Goal: Check status: Check status

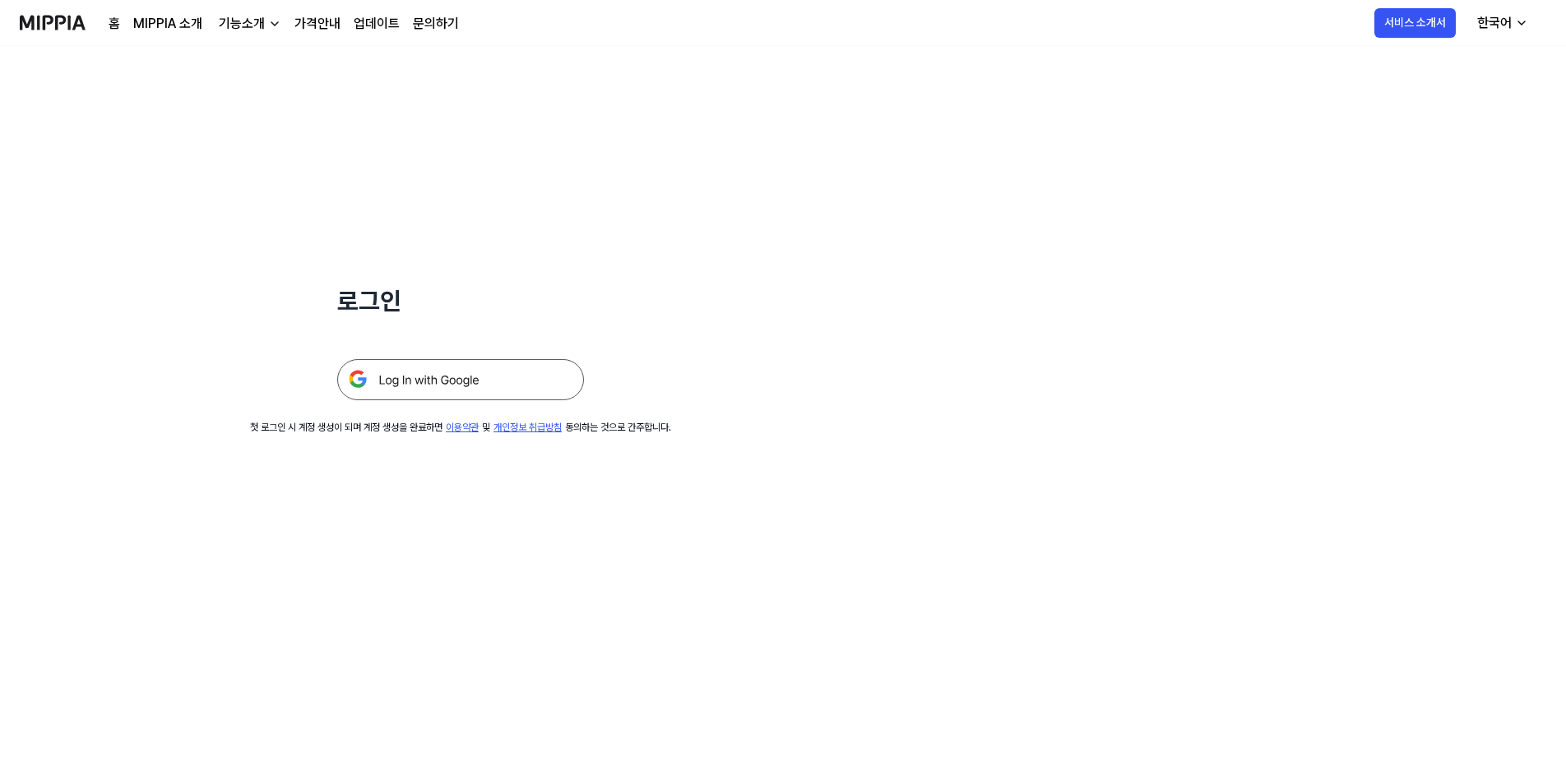
click at [484, 369] on img at bounding box center [460, 380] width 247 height 42
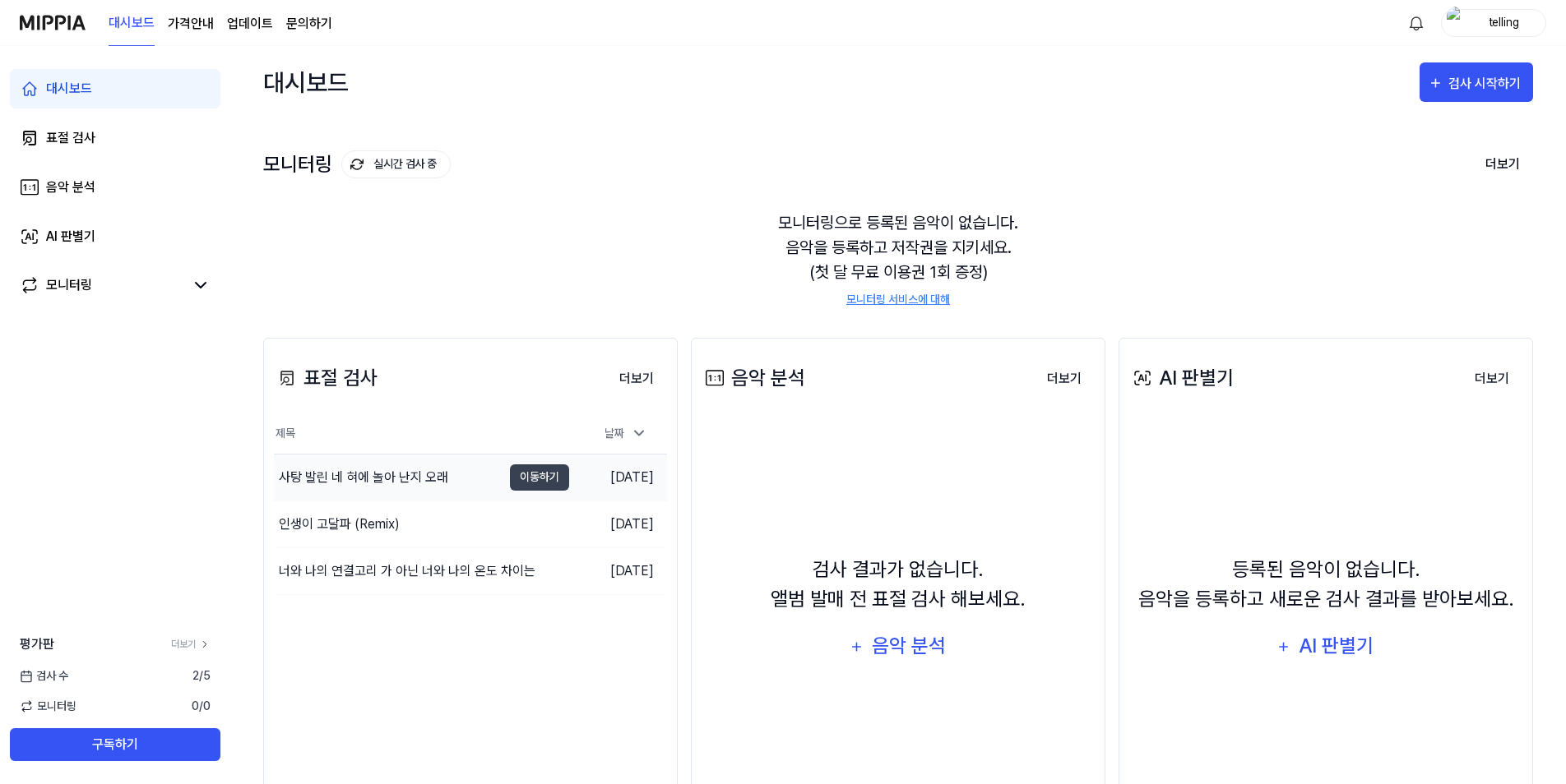
click at [455, 475] on div "사탕 발린 네 혀에 놀아 난지 오래" at bounding box center [388, 477] width 228 height 46
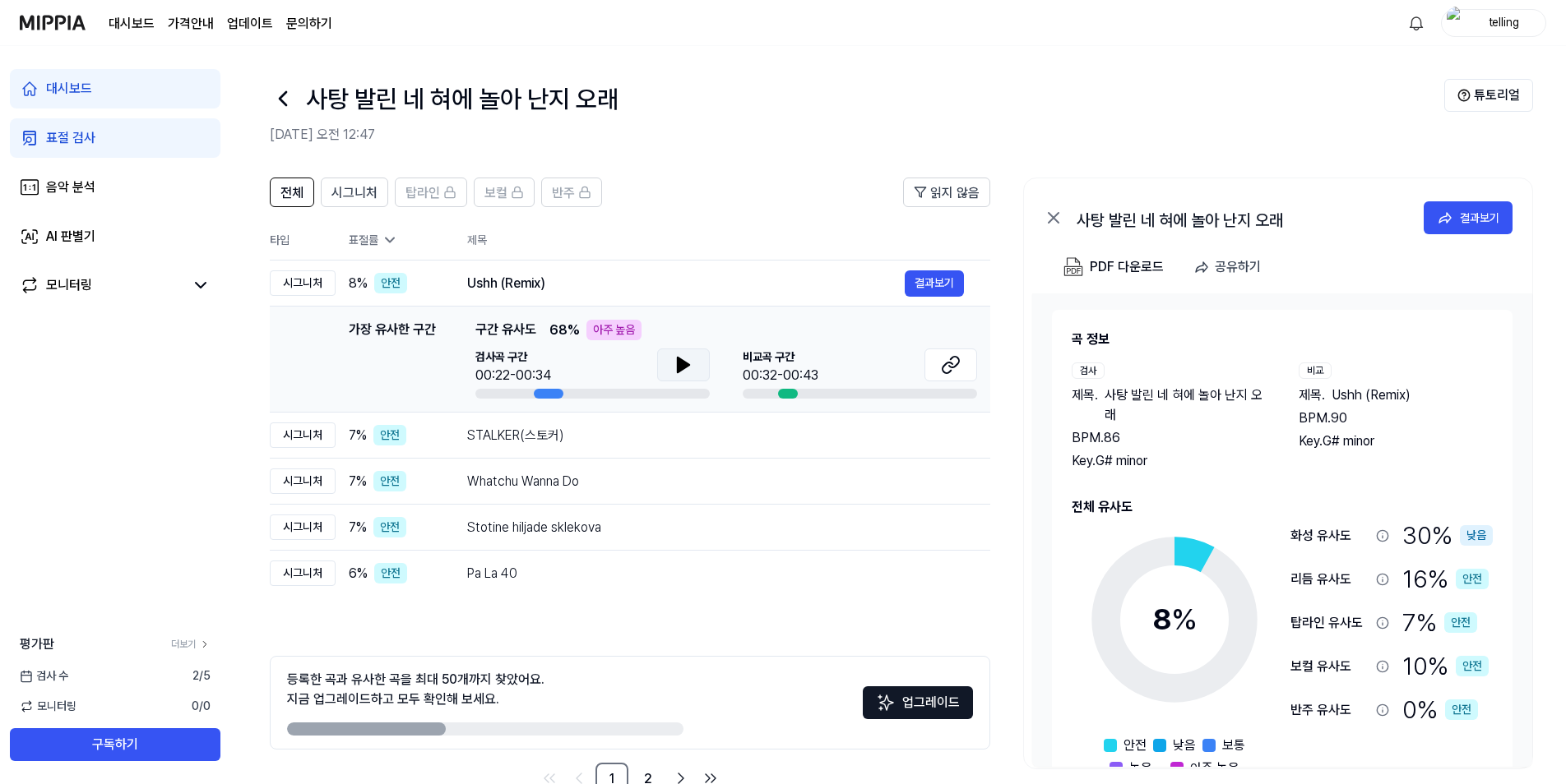
click at [680, 362] on icon at bounding box center [683, 365] width 12 height 14
click at [943, 285] on button "결과보기" at bounding box center [934, 283] width 60 height 26
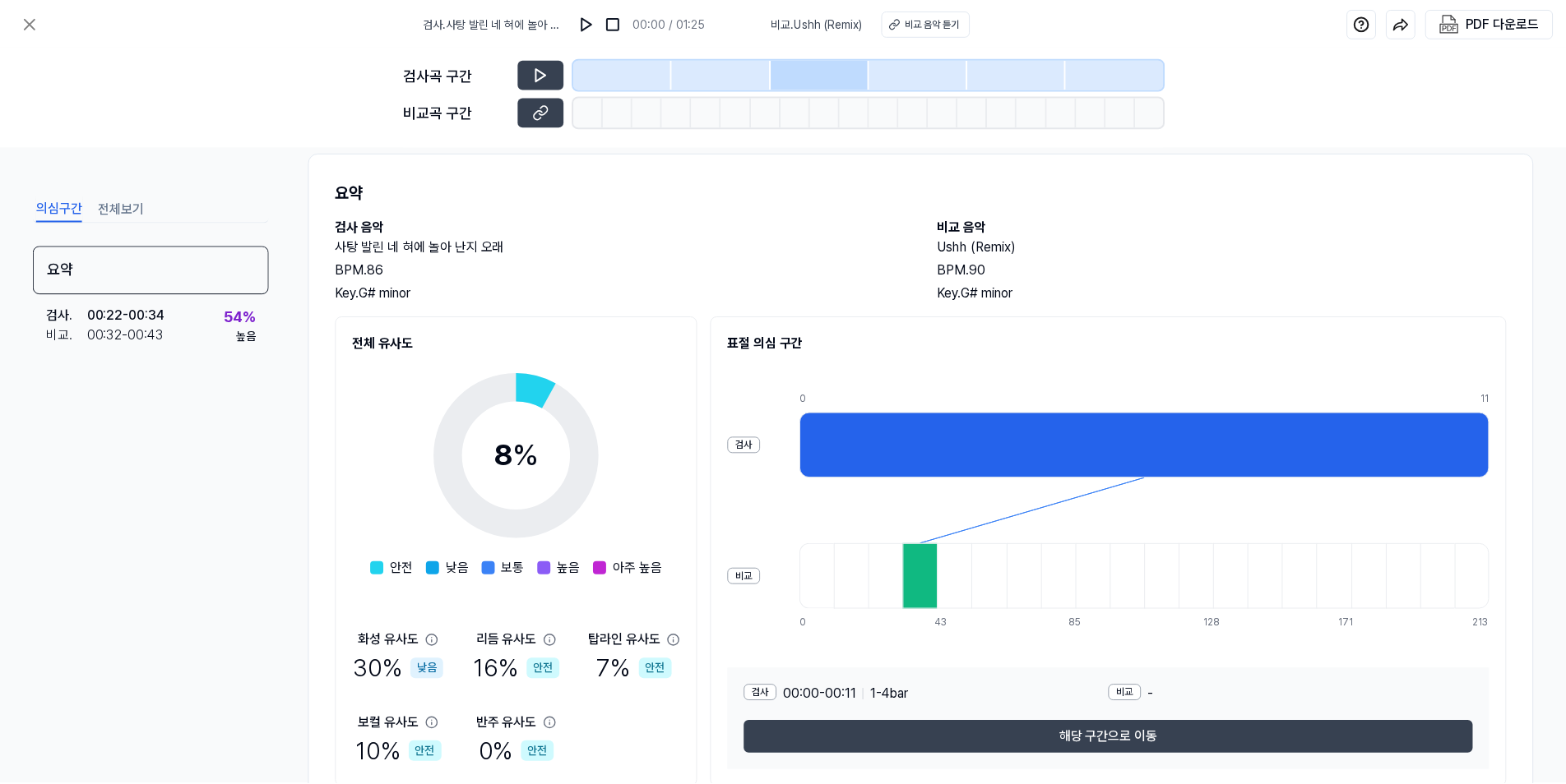
scroll to position [90, 0]
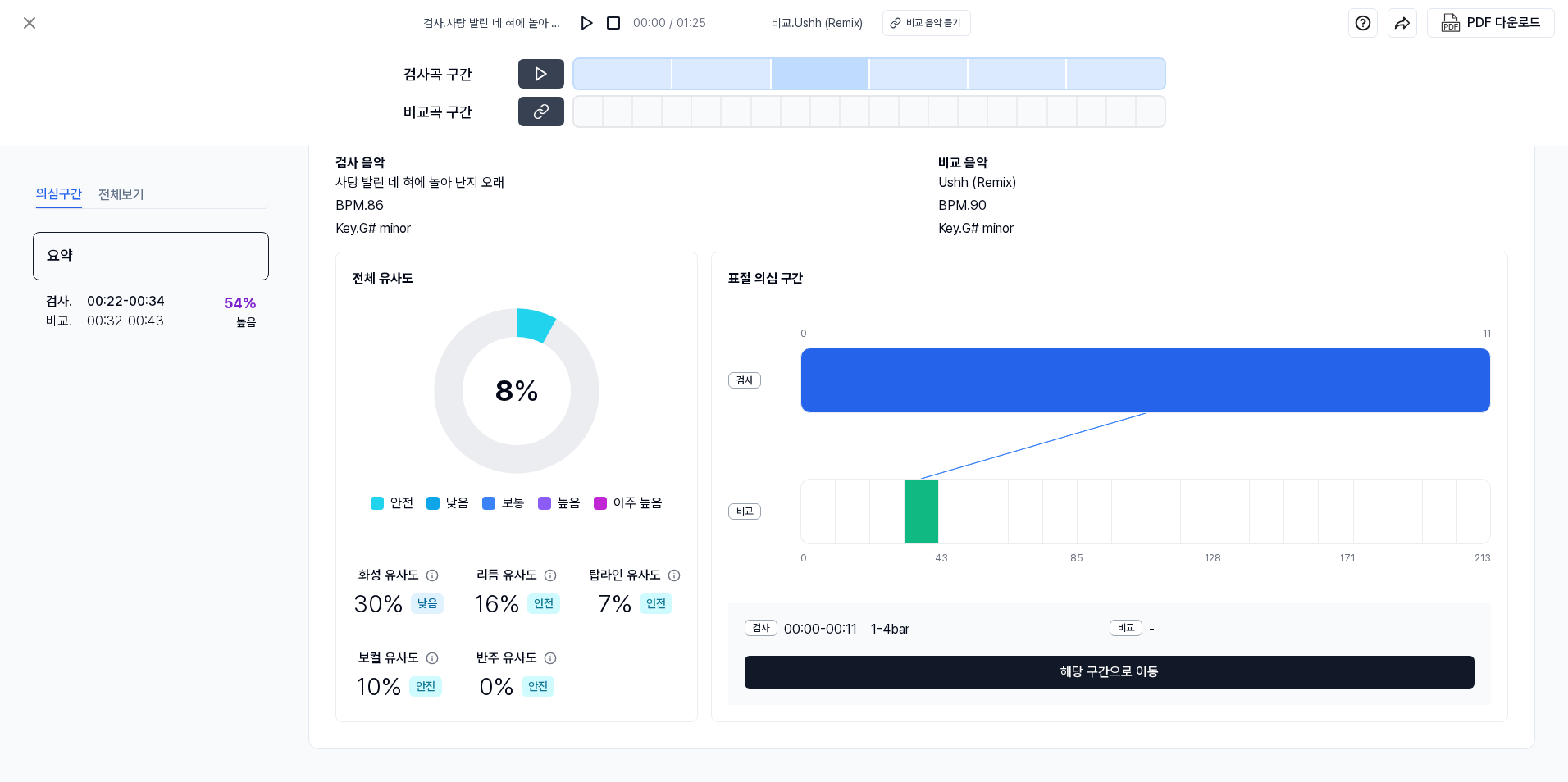
click at [929, 677] on button "해당 구간으로 이동" at bounding box center [1109, 672] width 730 height 32
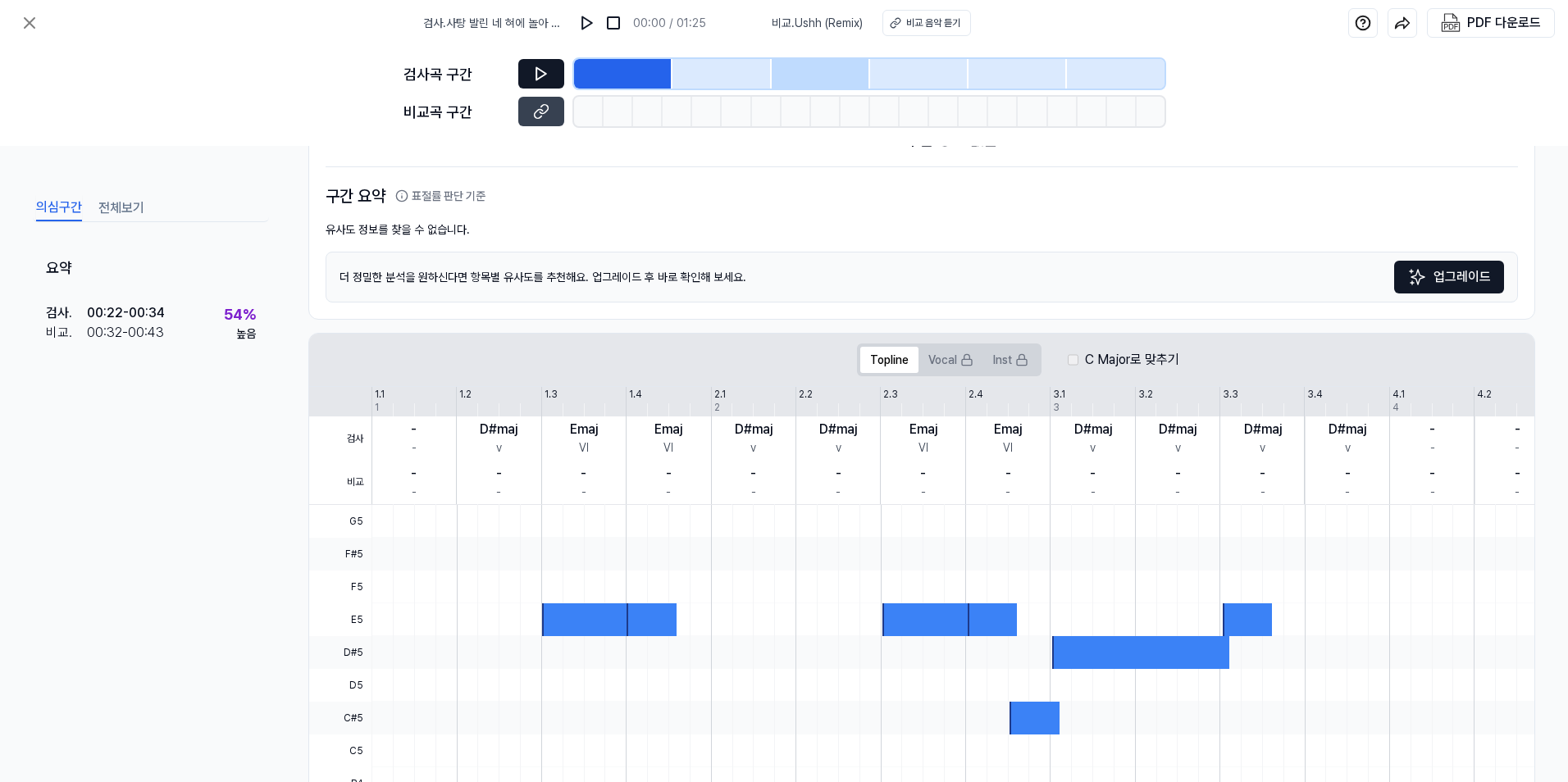
click at [552, 82] on button at bounding box center [541, 74] width 46 height 30
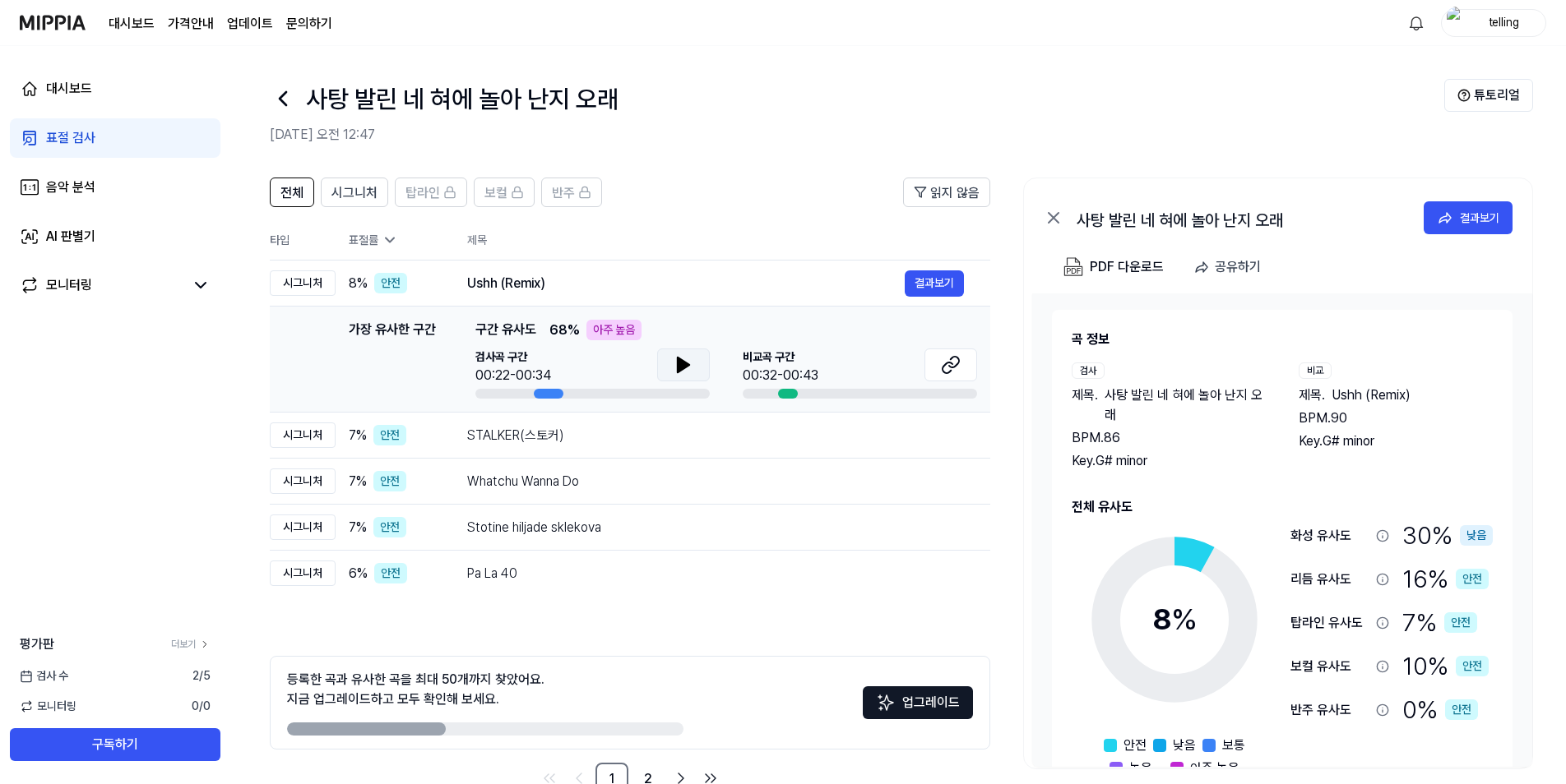
click at [678, 365] on icon at bounding box center [683, 365] width 12 height 14
click at [679, 365] on icon at bounding box center [680, 365] width 4 height 14
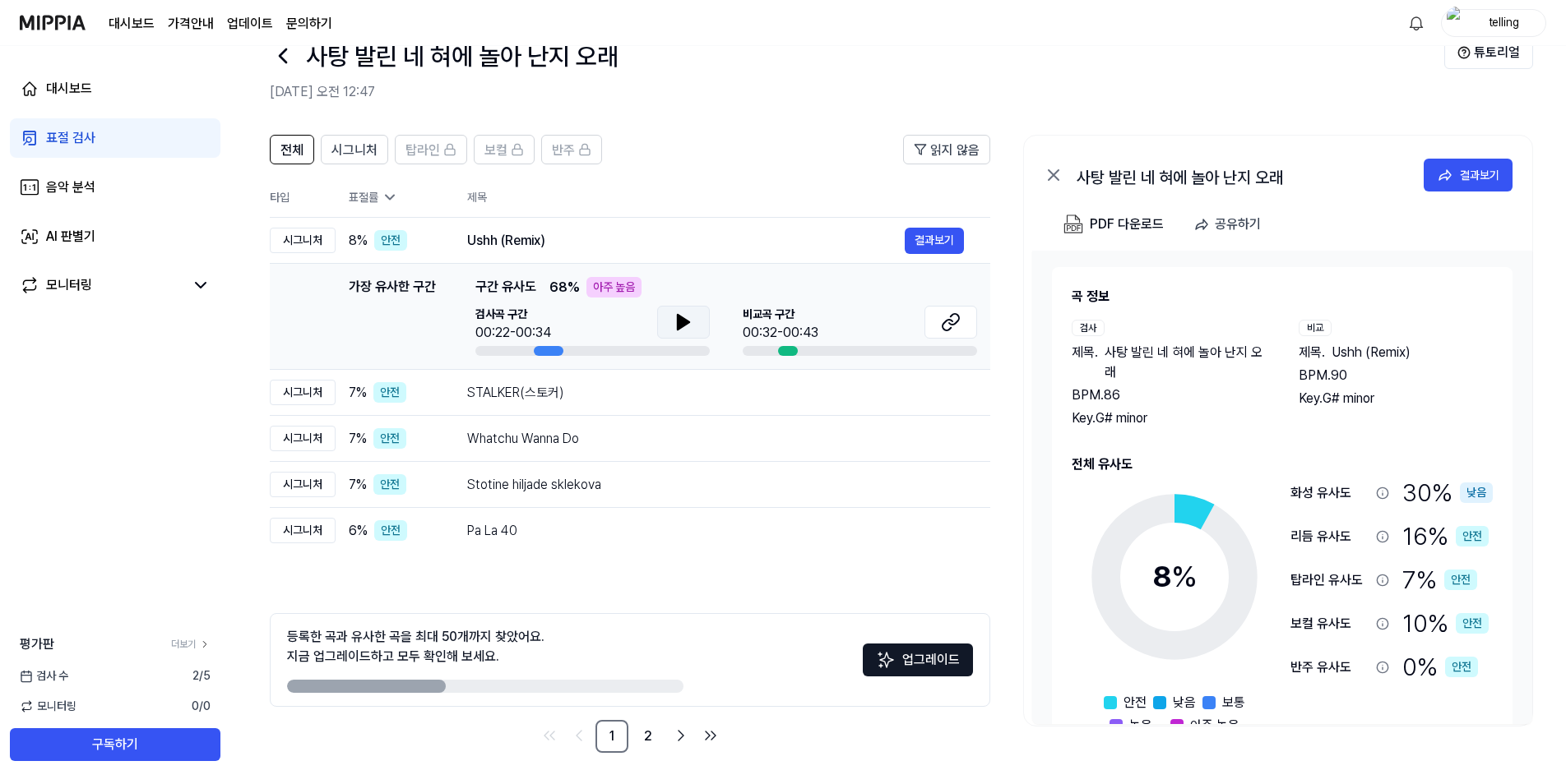
scroll to position [44, 0]
click at [642, 736] on link "2" at bounding box center [648, 734] width 33 height 33
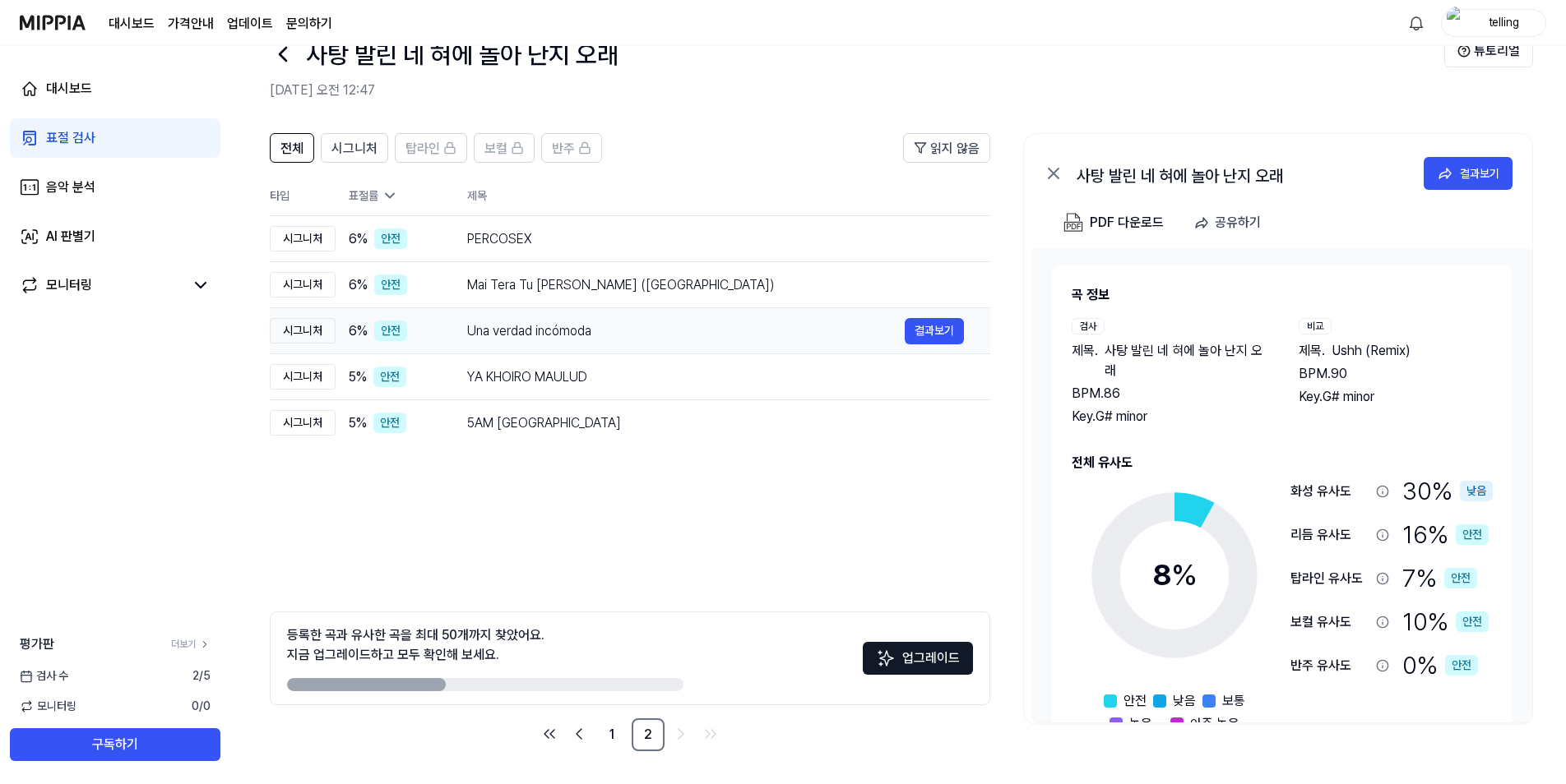
click at [555, 328] on div "Una verdad incómoda" at bounding box center [686, 331] width 437 height 20
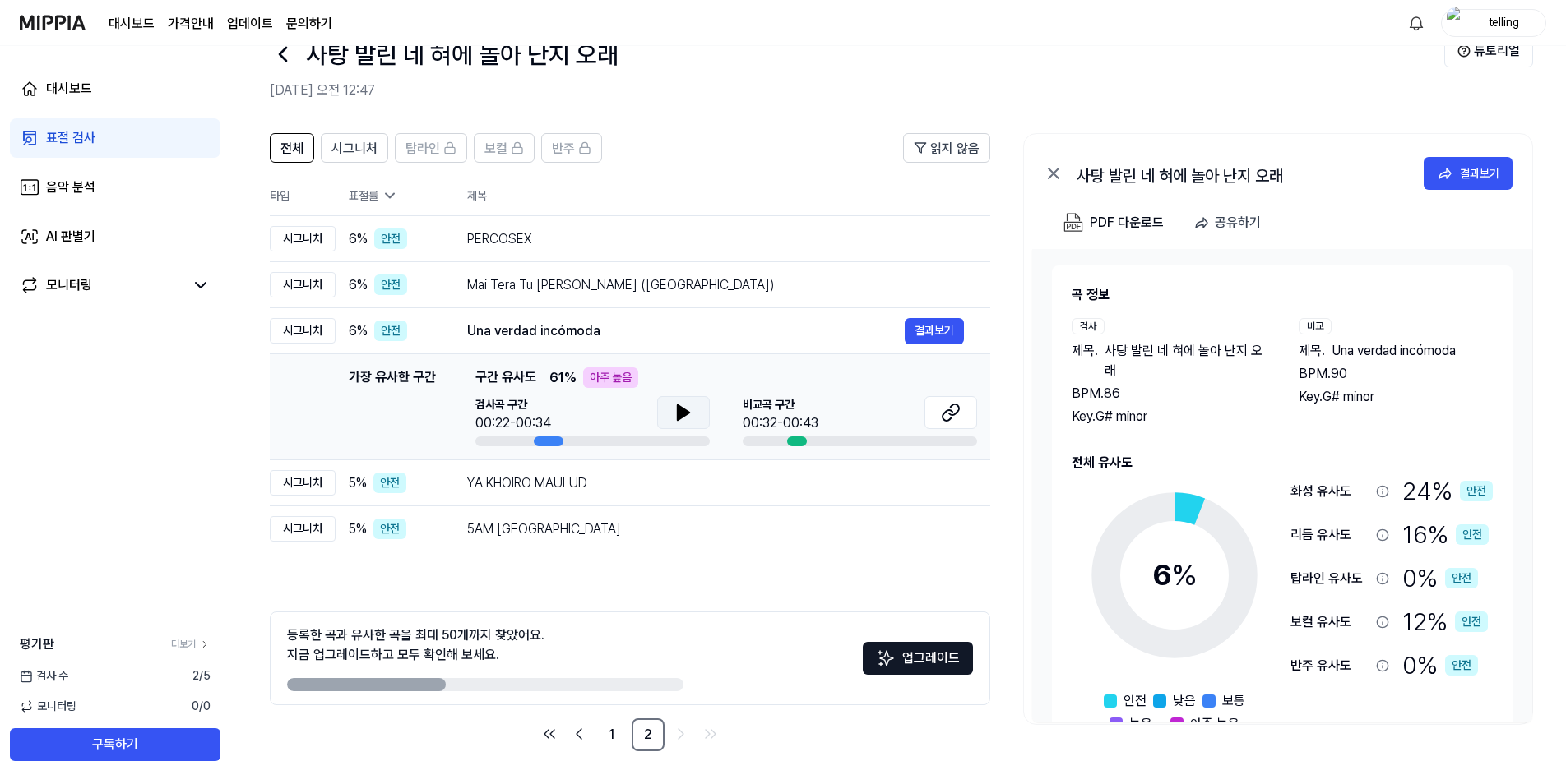
click at [668, 406] on button at bounding box center [683, 413] width 52 height 33
click at [677, 410] on icon at bounding box center [683, 413] width 20 height 20
click at [947, 415] on icon at bounding box center [951, 413] width 20 height 20
click at [567, 490] on div "YA KHOIRO MAULUD" at bounding box center [686, 483] width 437 height 20
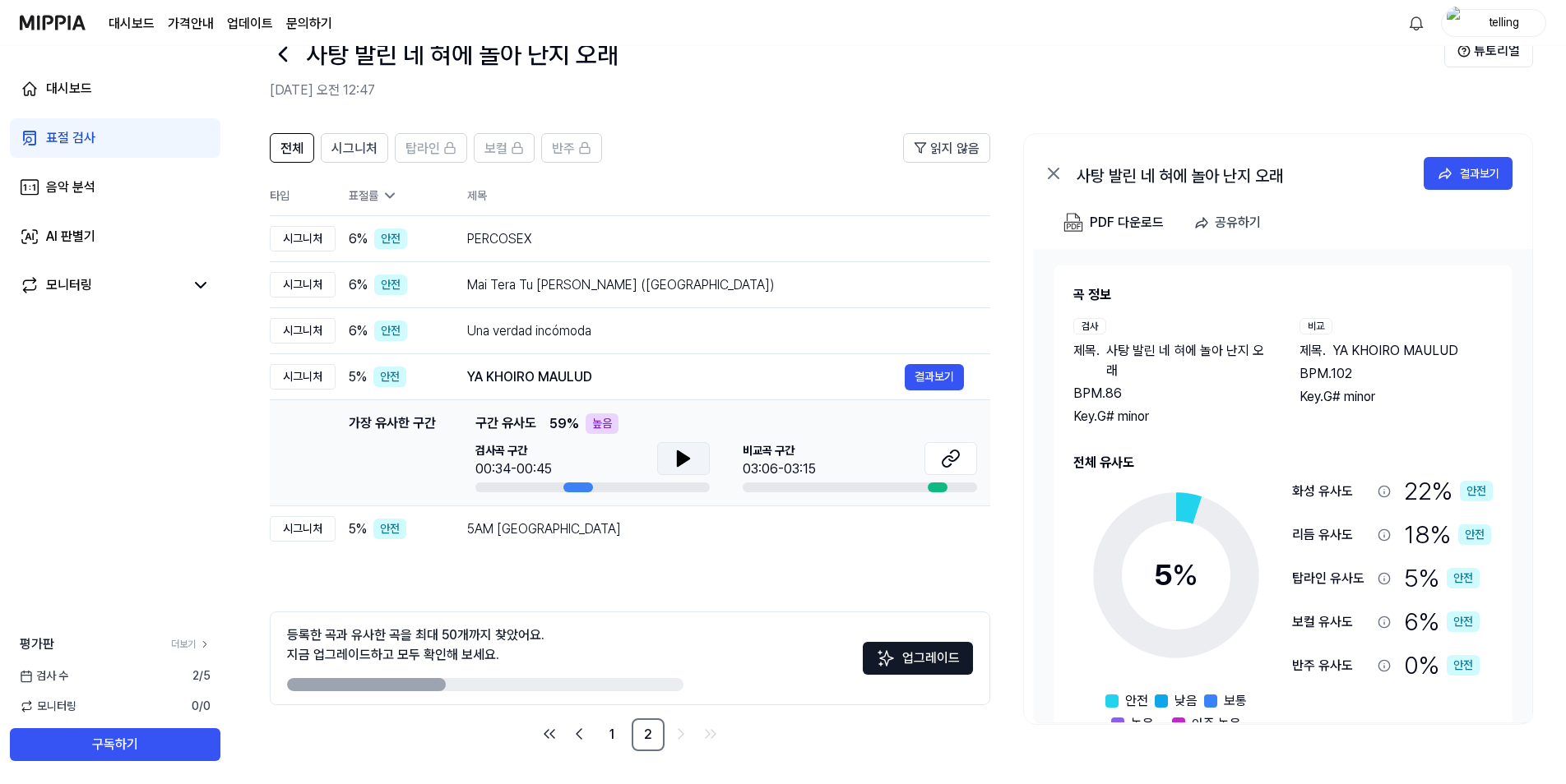
click at [690, 461] on icon at bounding box center [683, 459] width 20 height 20
click at [664, 464] on button at bounding box center [683, 459] width 52 height 33
click at [949, 458] on icon at bounding box center [951, 459] width 20 height 20
click at [464, 542] on td "5AM NYC 결과보기" at bounding box center [716, 529] width 549 height 46
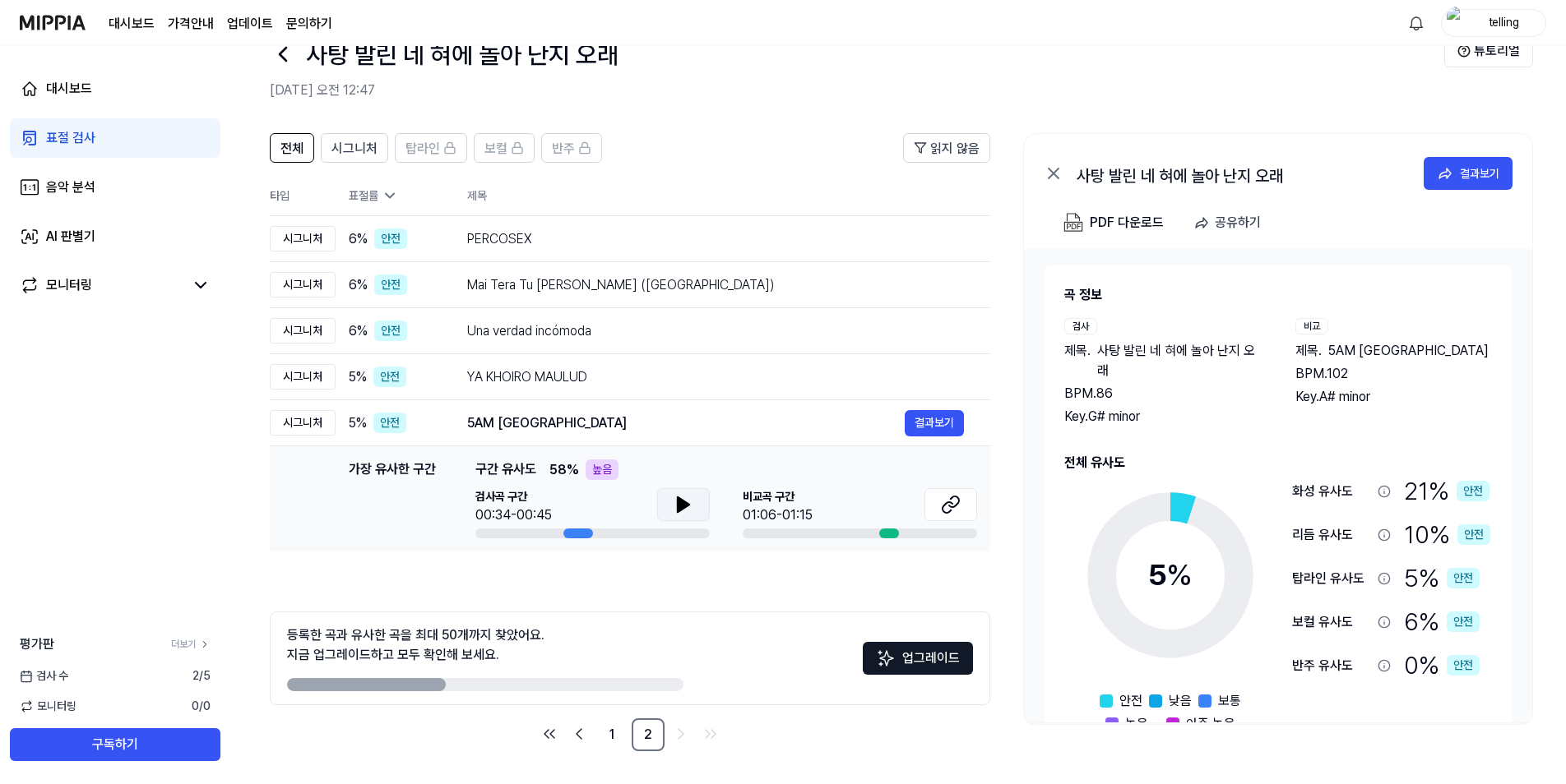
click at [679, 514] on icon at bounding box center [683, 505] width 20 height 20
click at [940, 509] on button at bounding box center [951, 505] width 52 height 33
drag, startPoint x: 679, startPoint y: 506, endPoint x: 575, endPoint y: 333, distance: 201.9
click at [680, 506] on icon at bounding box center [680, 505] width 4 height 14
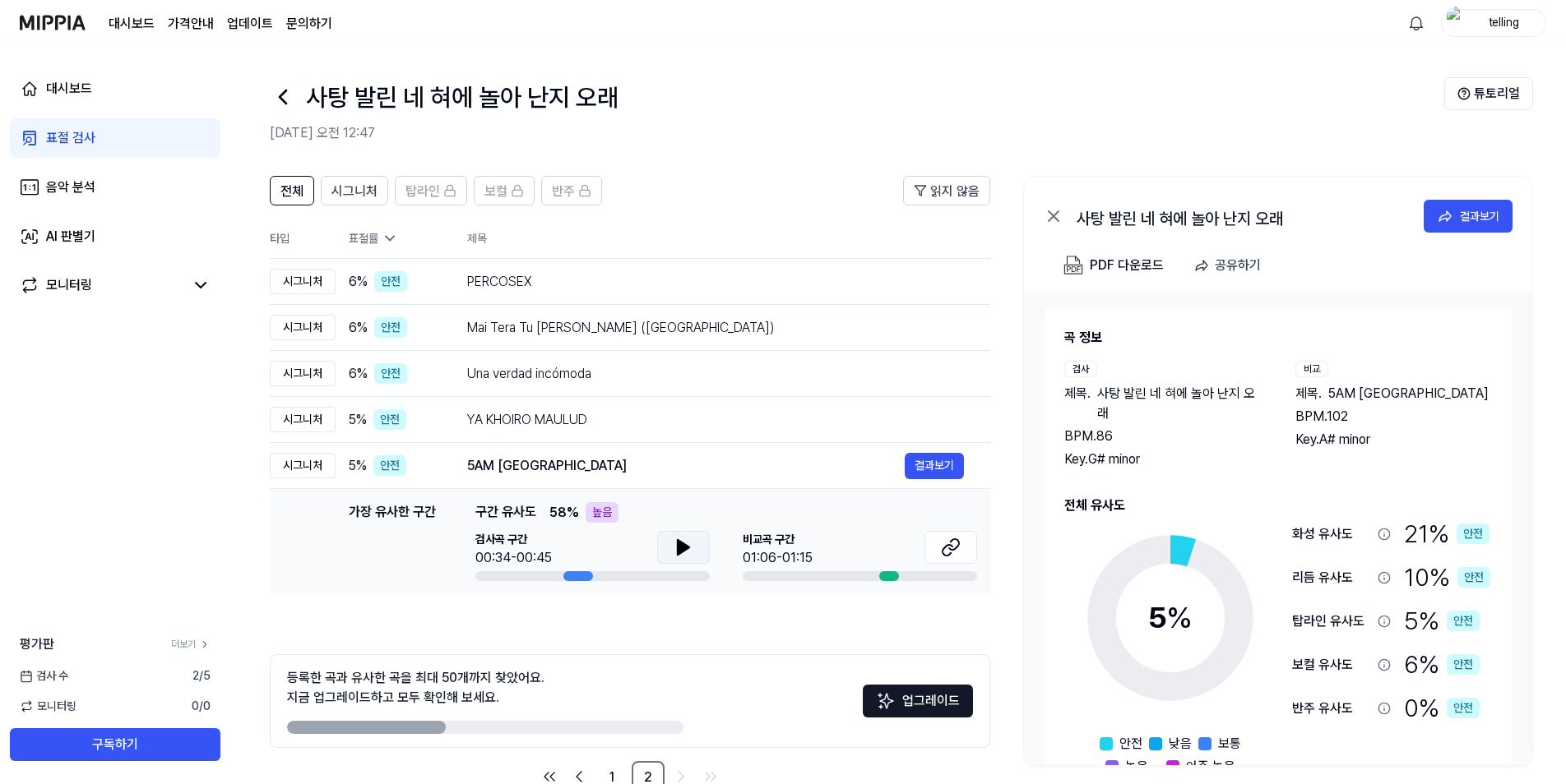
scroll to position [0, 0]
